Goal: Use online tool/utility: Utilize a website feature to perform a specific function

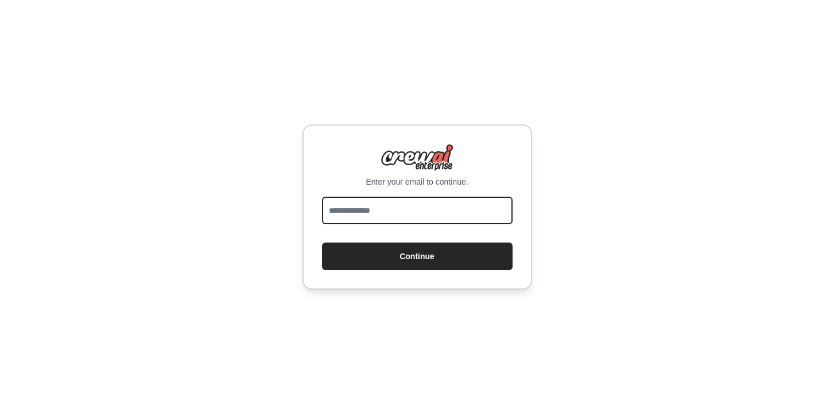
click at [373, 219] on input "email" at bounding box center [417, 211] width 191 height 28
type input "**********"
click at [322, 243] on button "Continue" at bounding box center [417, 257] width 191 height 28
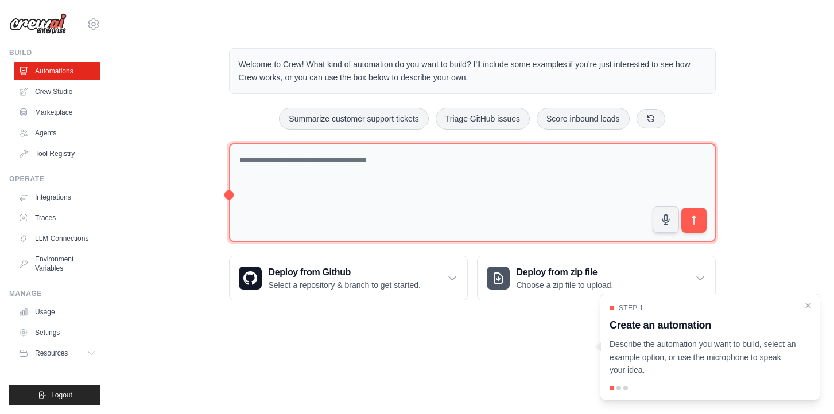
click at [422, 185] on textarea at bounding box center [472, 193] width 487 height 99
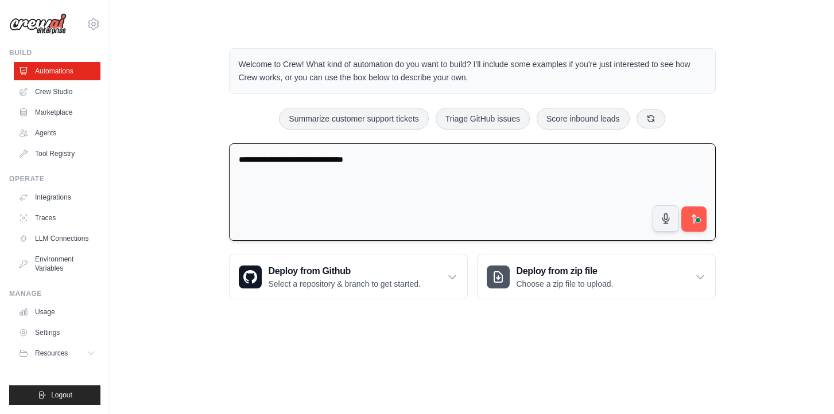
type textarea "**********"
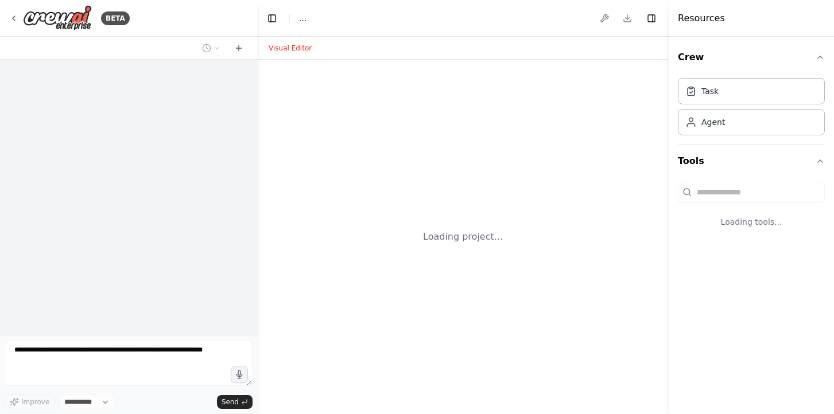
select select "****"
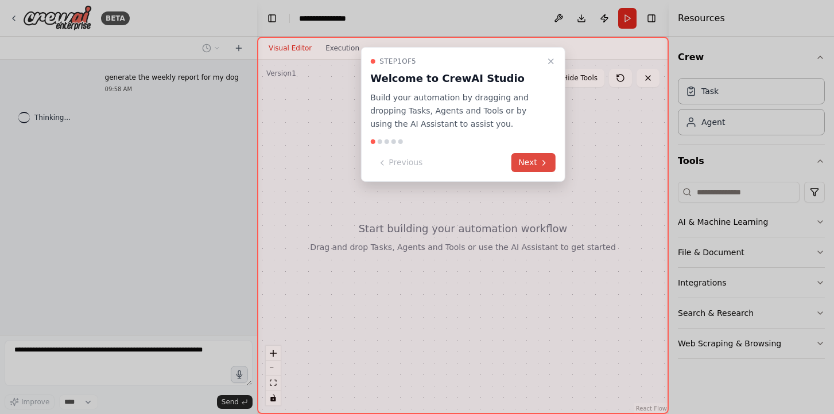
click at [541, 158] on icon at bounding box center [544, 162] width 9 height 9
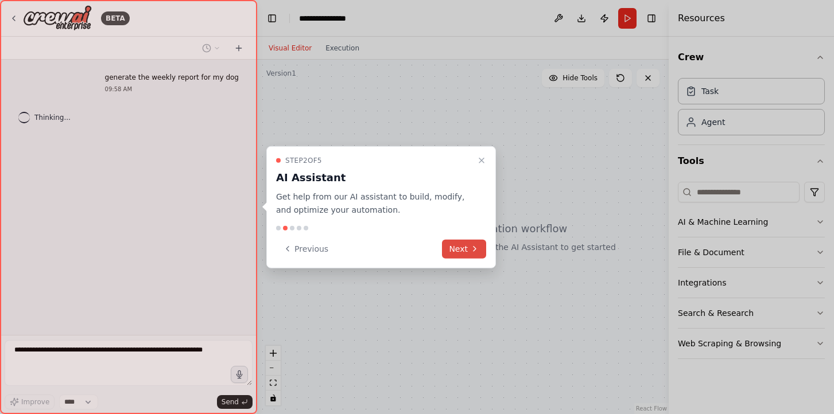
click at [459, 253] on button "Next" at bounding box center [464, 248] width 44 height 19
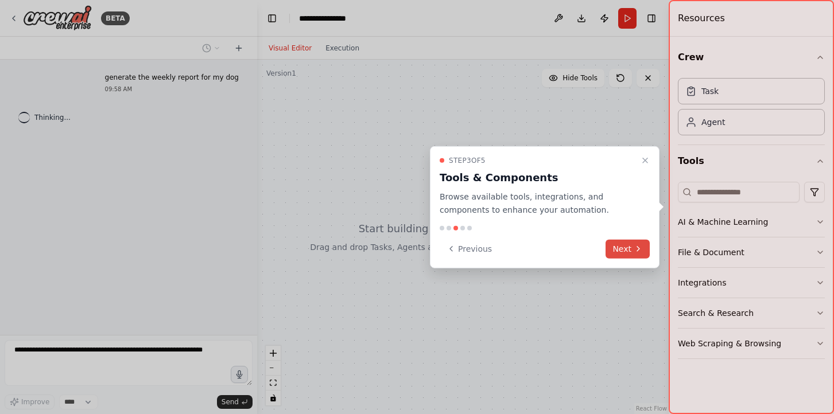
click at [617, 253] on button "Next" at bounding box center [628, 248] width 44 height 19
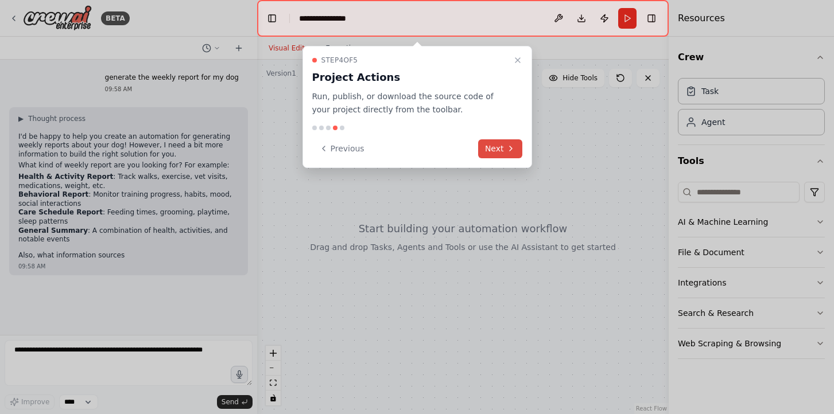
click at [506, 146] on icon at bounding box center [510, 148] width 9 height 9
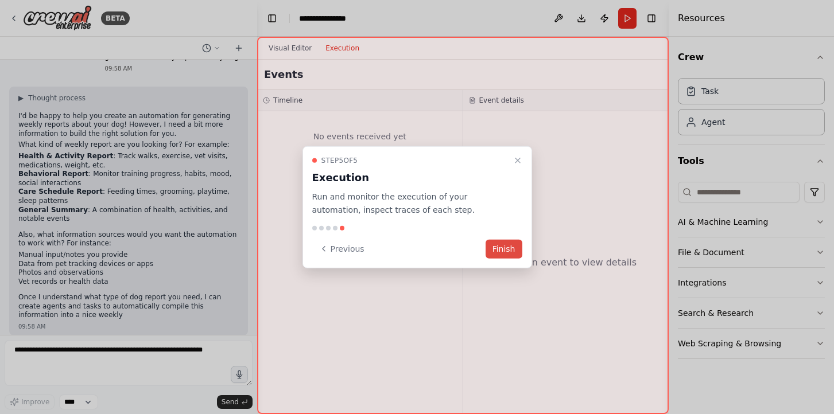
scroll to position [30, 0]
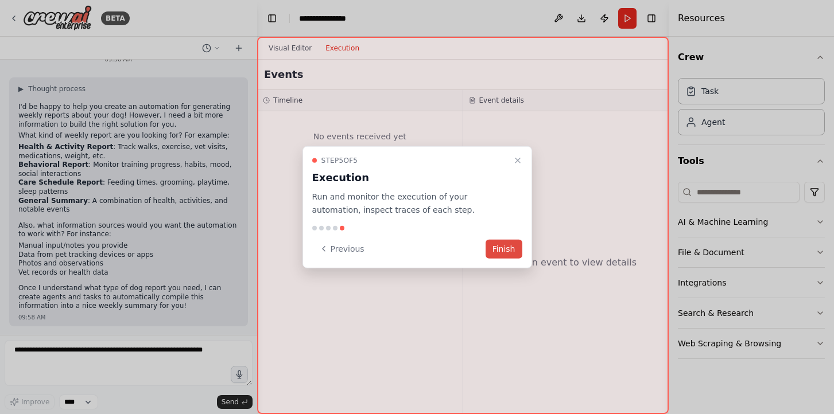
click at [502, 251] on button "Finish" at bounding box center [504, 248] width 37 height 19
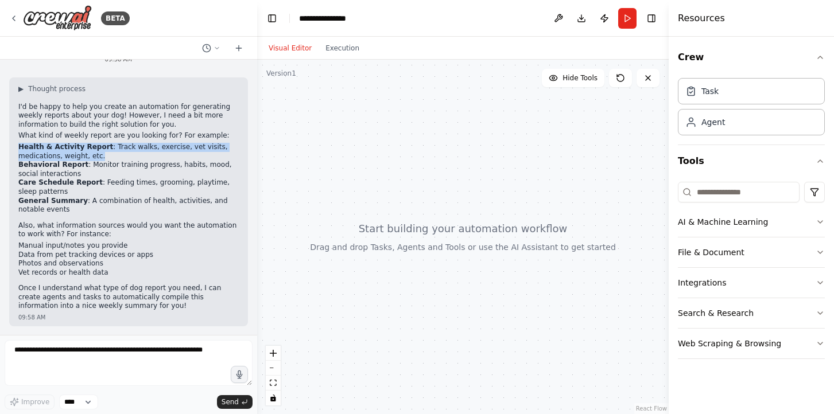
drag, startPoint x: 20, startPoint y: 148, endPoint x: 111, endPoint y: 154, distance: 90.9
click at [111, 154] on li "Health & Activity Report : Track walks, exercise, vet visits, medications, weig…" at bounding box center [128, 152] width 220 height 18
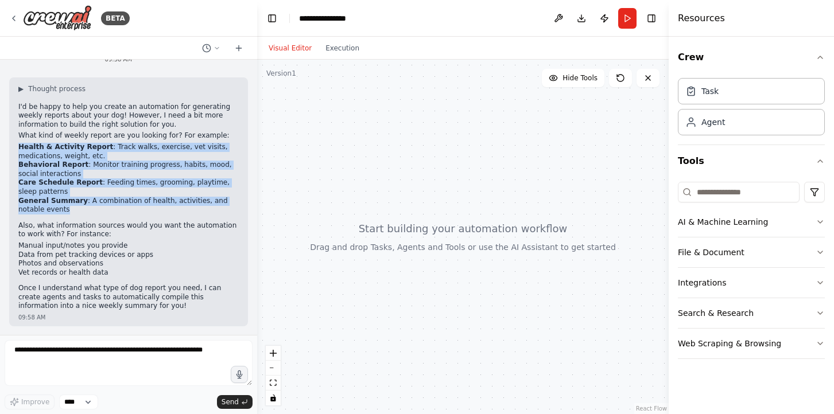
drag, startPoint x: 83, startPoint y: 208, endPoint x: 7, endPoint y: 146, distance: 98.3
click at [7, 146] on div "generate the weekly report for my dog 09:58 AM ▶ Thought process I'd be happy t…" at bounding box center [128, 198] width 257 height 276
copy ul "Health & Activity Report : Track walks, exercise, vet visits, medications, weig…"
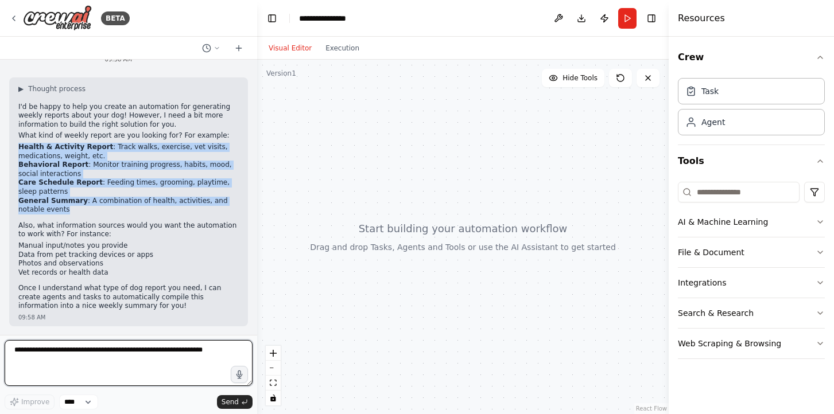
click at [127, 361] on textarea at bounding box center [129, 363] width 248 height 46
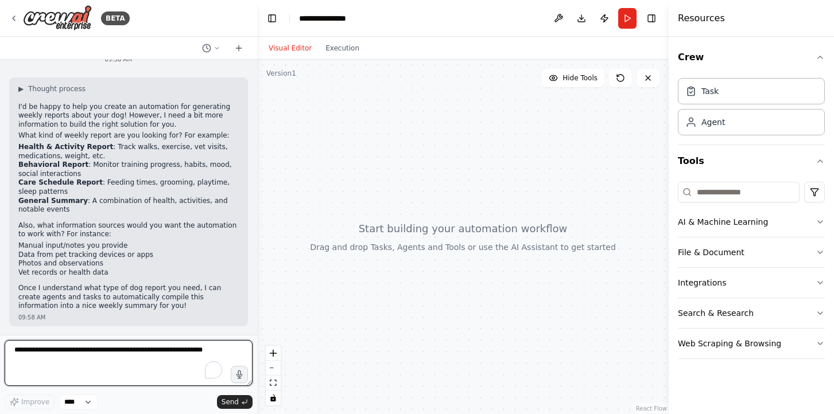
paste textarea "**********"
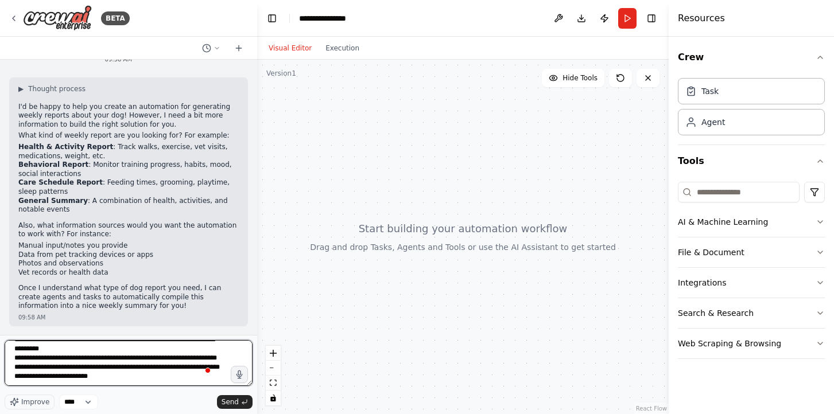
scroll to position [60, 0]
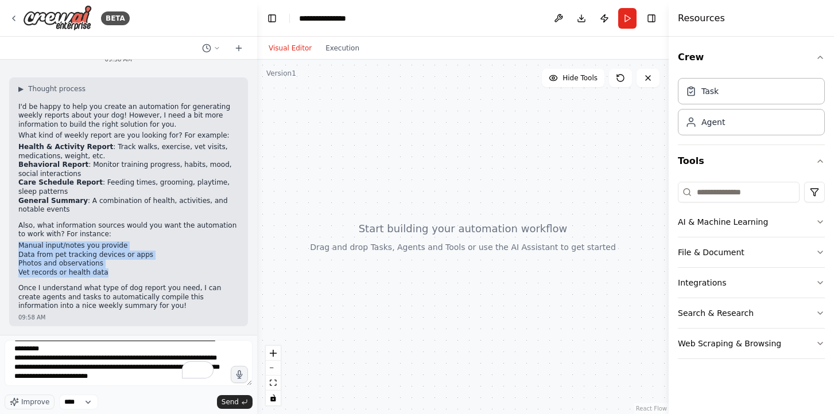
drag, startPoint x: 117, startPoint y: 275, endPoint x: 9, endPoint y: 246, distance: 111.8
click at [9, 246] on div "▶ Thought process I'd be happy to help you create an automation for generating …" at bounding box center [128, 201] width 239 height 249
copy ul "Manual input/notes you provide Data from pet tracking devices or apps Photos an…"
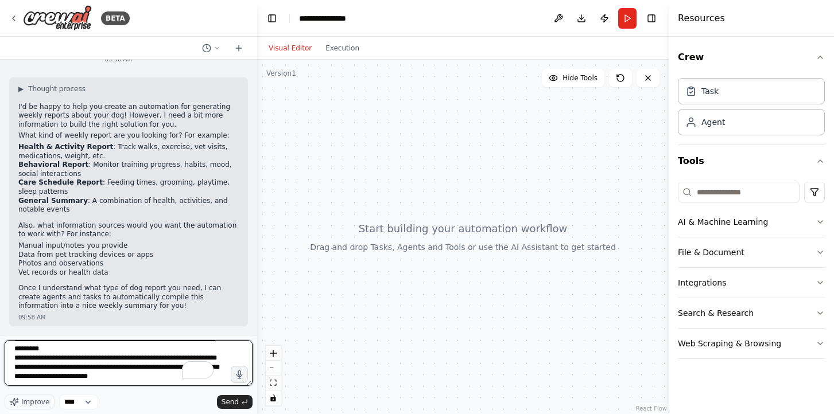
click at [61, 378] on textarea "**********" at bounding box center [129, 363] width 248 height 46
paste textarea "**********"
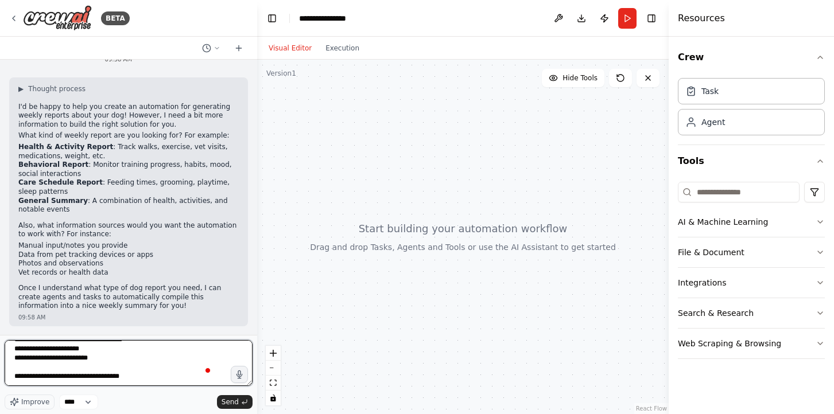
type textarea "**********"
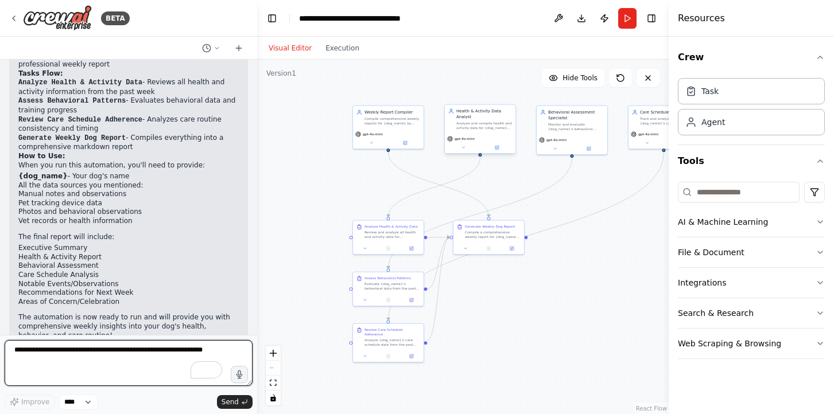
scroll to position [2014, 0]
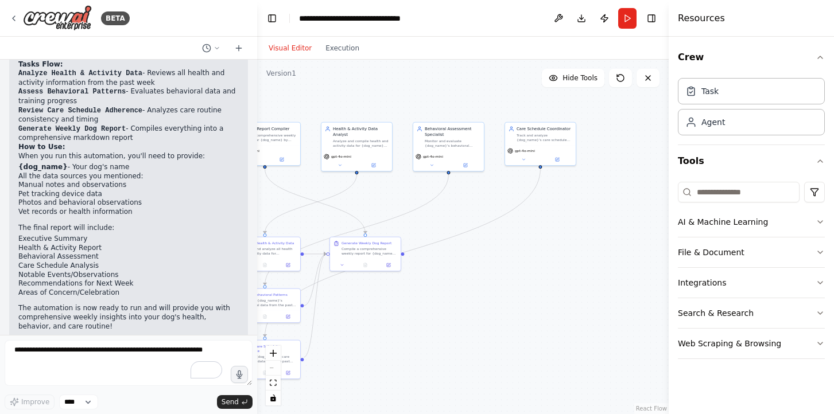
drag, startPoint x: 456, startPoint y: 87, endPoint x: 369, endPoint y: 104, distance: 88.3
click at [365, 103] on div ".deletable-edge-delete-btn { width: 20px; height: 20px; border: 0px solid #ffff…" at bounding box center [463, 237] width 412 height 355
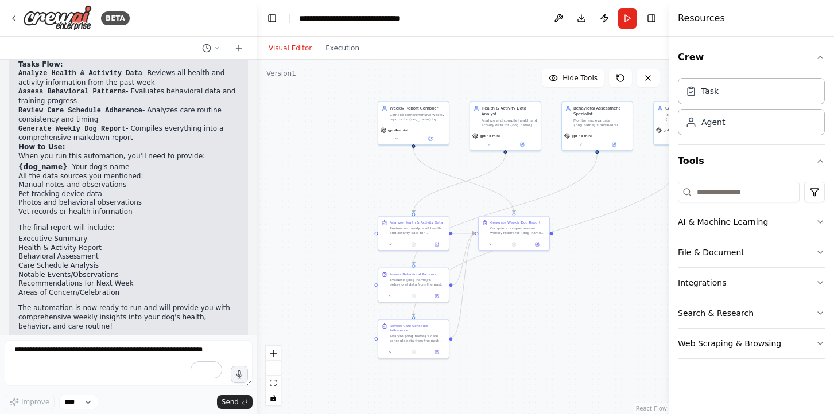
drag, startPoint x: 369, startPoint y: 104, endPoint x: 519, endPoint y: 82, distance: 152.0
click at [519, 83] on div ".deletable-edge-delete-btn { width: 20px; height: 20px; border: 0px solid #ffff…" at bounding box center [463, 237] width 412 height 355
click at [528, 229] on div "Compile a comprehensive weekly report for {dog_name} by synthesizing the health…" at bounding box center [523, 228] width 56 height 9
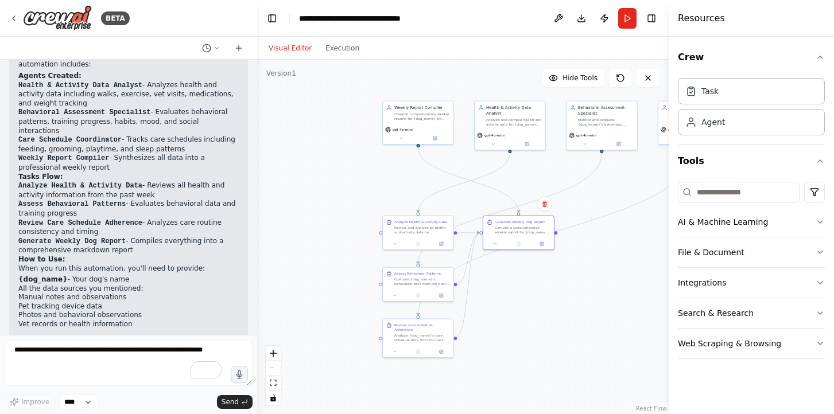
scroll to position [1986, 0]
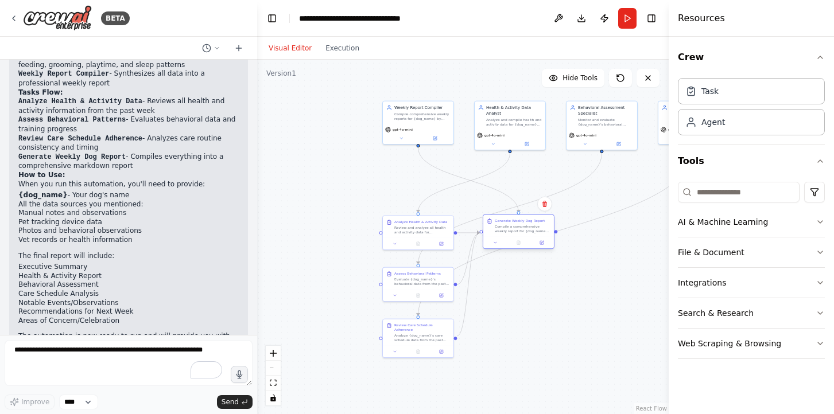
click at [509, 229] on div "Compile a comprehensive weekly report for {dog_name} by synthesizing the health…" at bounding box center [523, 228] width 56 height 9
click at [508, 229] on div "Compile a comprehensive weekly report for {dog_name} by synthesizing the health…" at bounding box center [523, 228] width 56 height 9
click at [746, 89] on div "Task" at bounding box center [751, 90] width 147 height 26
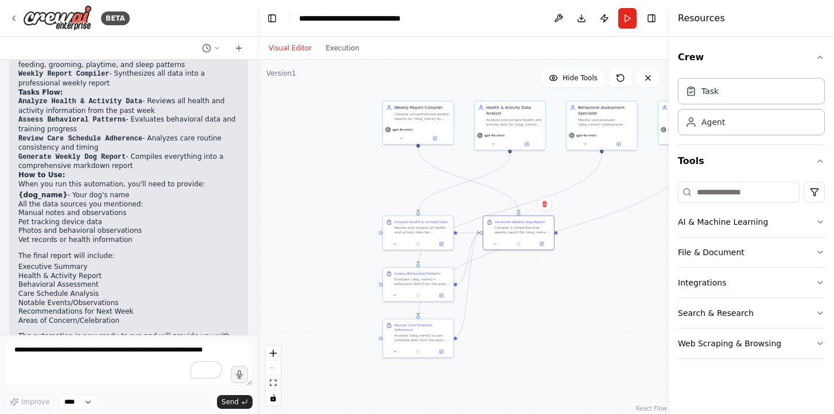
click at [319, 103] on div ".deletable-edge-delete-btn { width: 20px; height: 20px; border: 0px solid #ffff…" at bounding box center [463, 237] width 412 height 355
click at [342, 51] on button "Execution" at bounding box center [343, 48] width 48 height 14
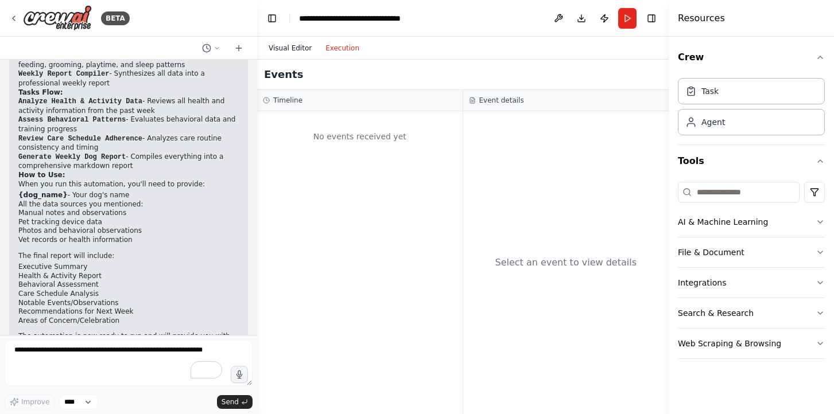
click at [292, 46] on button "Visual Editor" at bounding box center [290, 48] width 57 height 14
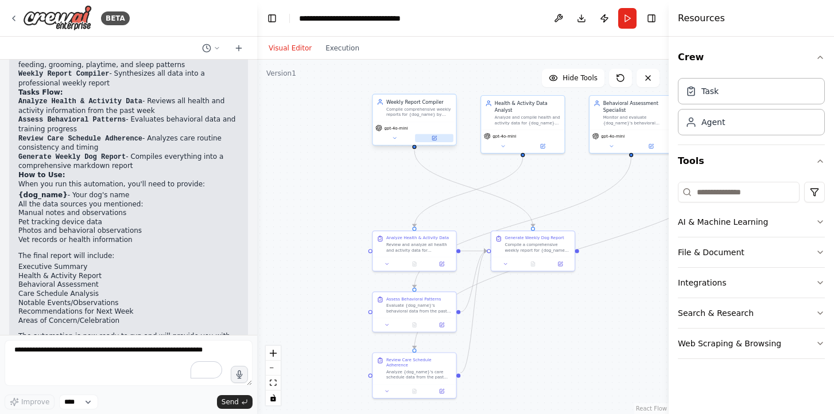
click at [435, 138] on icon at bounding box center [434, 137] width 3 height 3
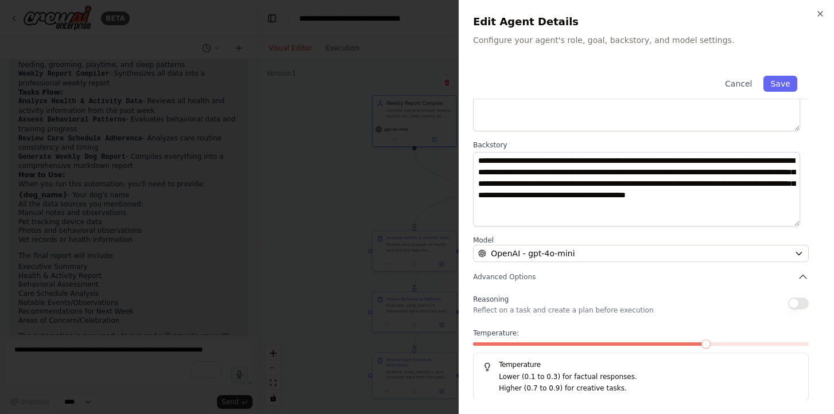
scroll to position [106, 0]
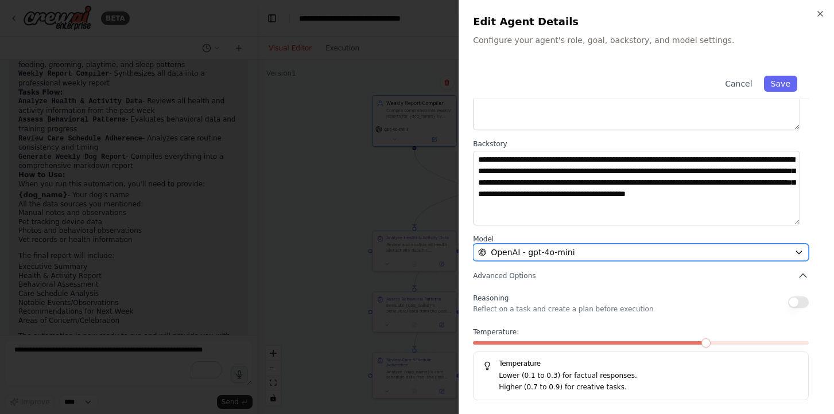
click at [691, 258] on div "OpenAI - gpt-4o-mini" at bounding box center [634, 252] width 312 height 11
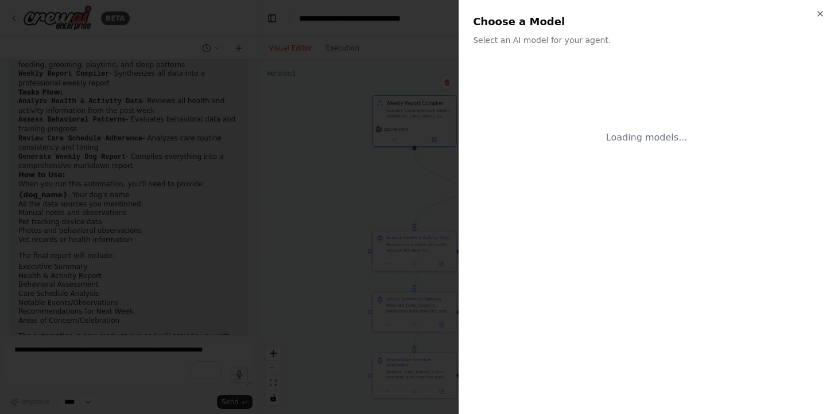
scroll to position [0, 0]
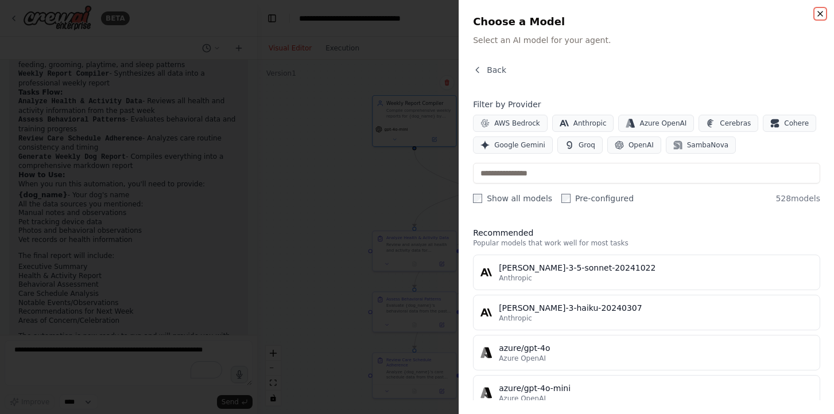
click at [821, 14] on icon "button" at bounding box center [820, 13] width 9 height 9
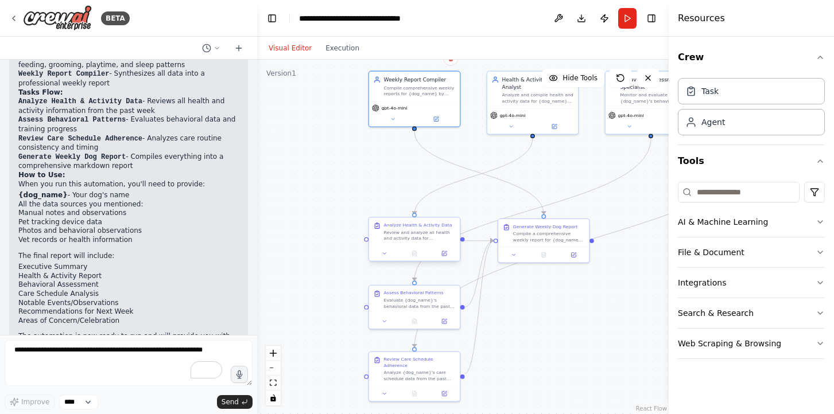
click at [446, 258] on div at bounding box center [414, 253] width 91 height 15
click at [446, 258] on button at bounding box center [444, 253] width 25 height 9
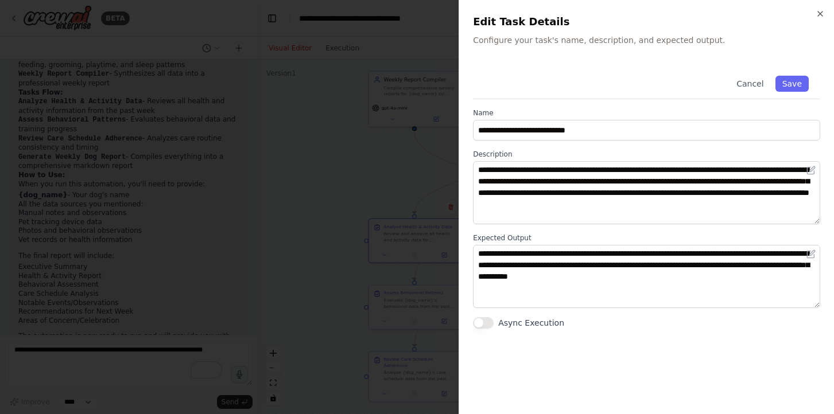
click at [394, 181] on div at bounding box center [417, 207] width 834 height 414
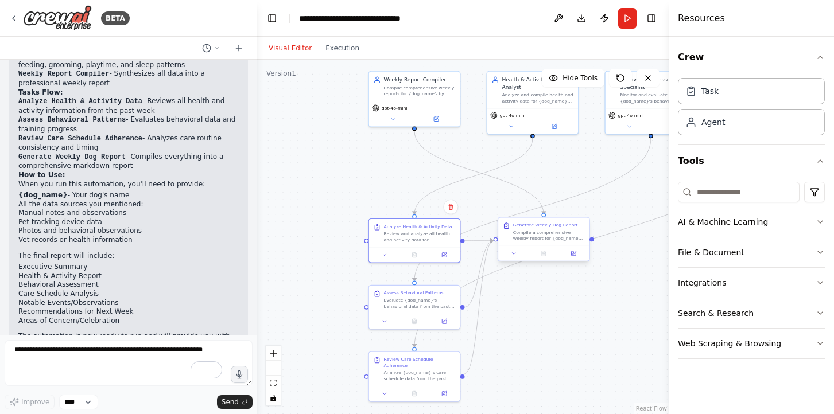
click at [551, 237] on div "Compile a comprehensive weekly report for {dog_name} by synthesizing the health…" at bounding box center [549, 236] width 72 height 12
click at [554, 236] on div "Compile a comprehensive weekly report for {dog_name} by synthesizing the health…" at bounding box center [549, 236] width 72 height 12
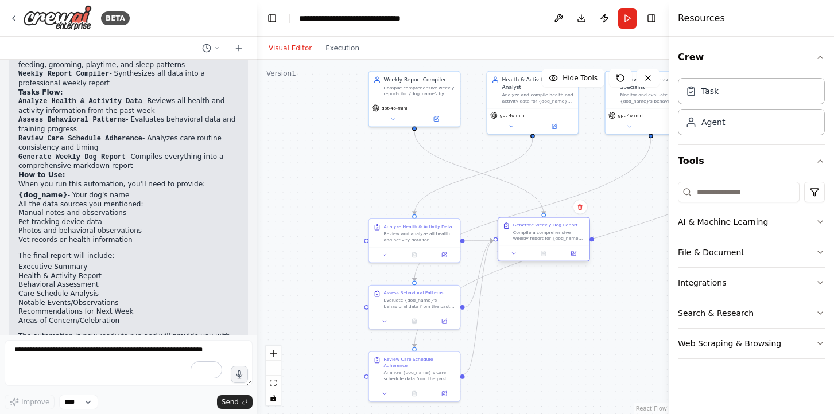
click at [554, 236] on div "Compile a comprehensive weekly report for {dog_name} by synthesizing the health…" at bounding box center [549, 236] width 72 height 12
click at [556, 236] on div "Compile a comprehensive weekly report for {dog_name} by synthesizing the health…" at bounding box center [549, 236] width 72 height 12
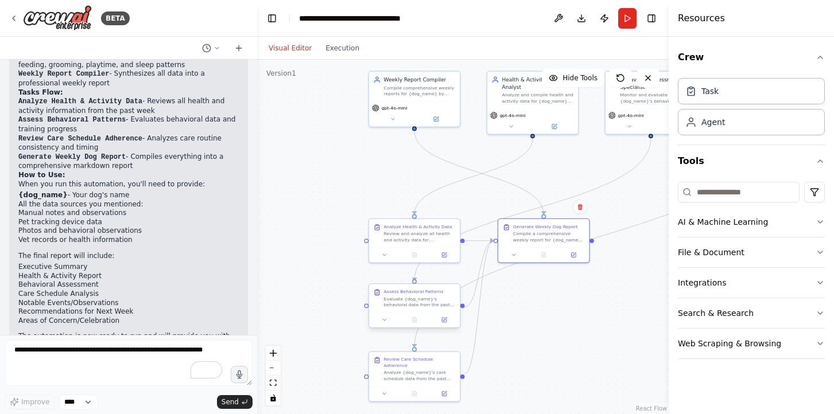
click at [422, 307] on div "Evaluate {dog_name}'s behavioral data from the past week including training pro…" at bounding box center [420, 302] width 72 height 12
click at [423, 307] on div "Evaluate {dog_name}'s behavioral data from the past week including training pro…" at bounding box center [420, 302] width 72 height 12
click at [427, 307] on div "Evaluate {dog_name}'s behavioral data from the past week including training pro…" at bounding box center [420, 302] width 72 height 12
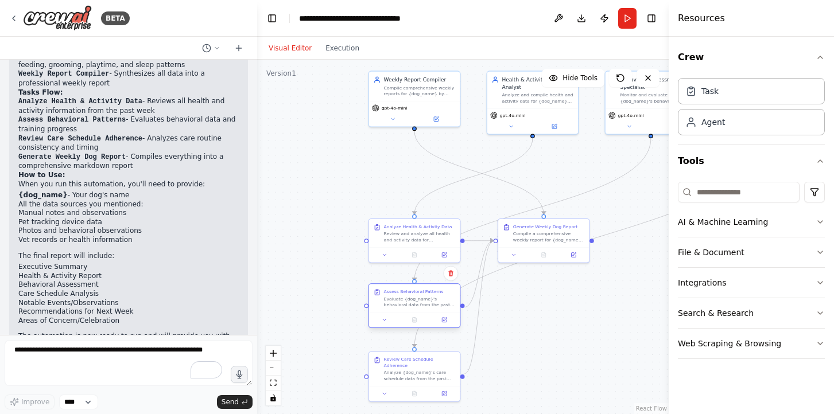
click at [427, 307] on div "Evaluate {dog_name}'s behavioral data from the past week including training pro…" at bounding box center [420, 302] width 72 height 12
click at [406, 374] on div "Analyze {dog_name}'s care schedule data from the past week including feeding ti…" at bounding box center [420, 375] width 72 height 12
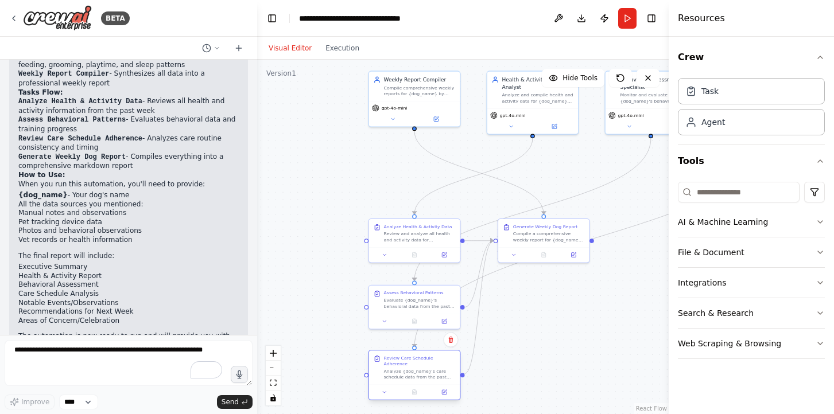
click at [406, 374] on div "Analyze {dog_name}'s care schedule data from the past week including feeding ti…" at bounding box center [420, 375] width 72 height 12
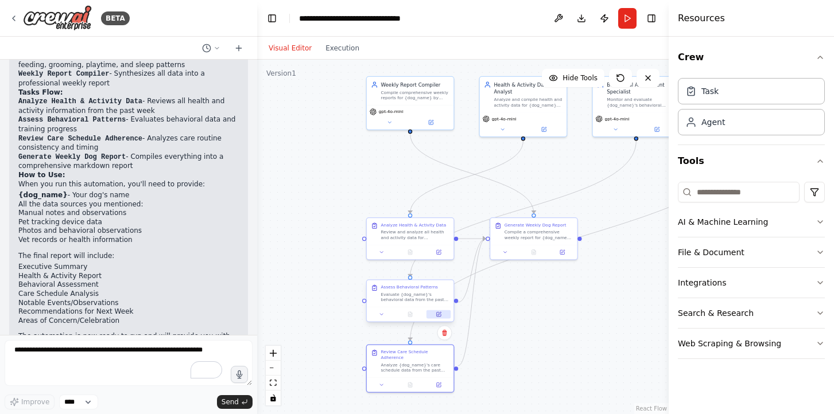
click at [440, 316] on icon at bounding box center [439, 314] width 4 height 4
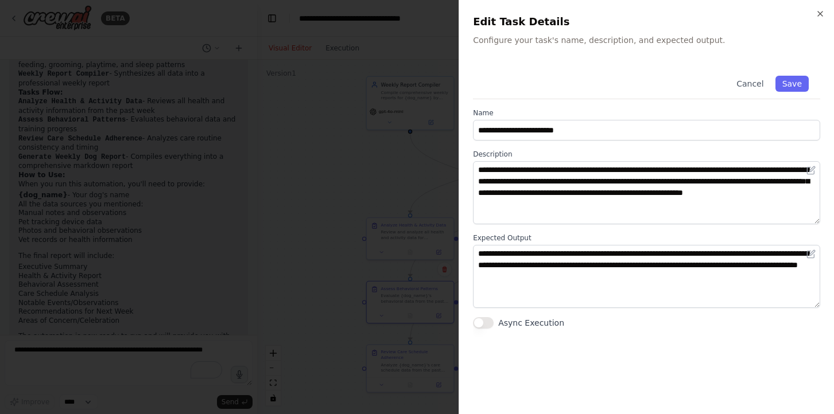
click at [360, 201] on div at bounding box center [417, 207] width 834 height 414
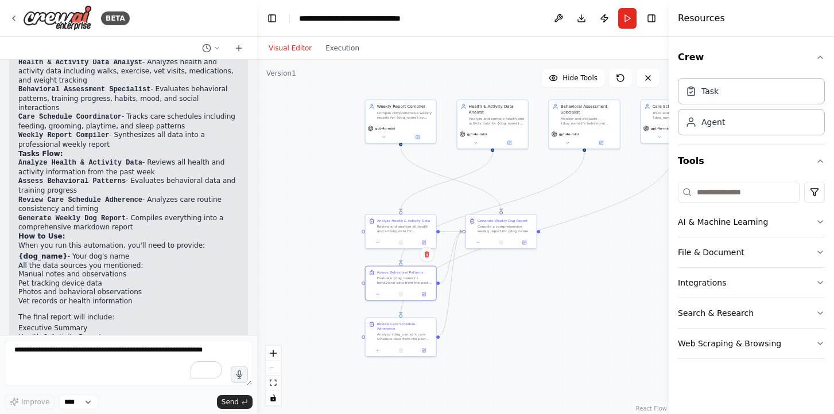
scroll to position [1948, 0]
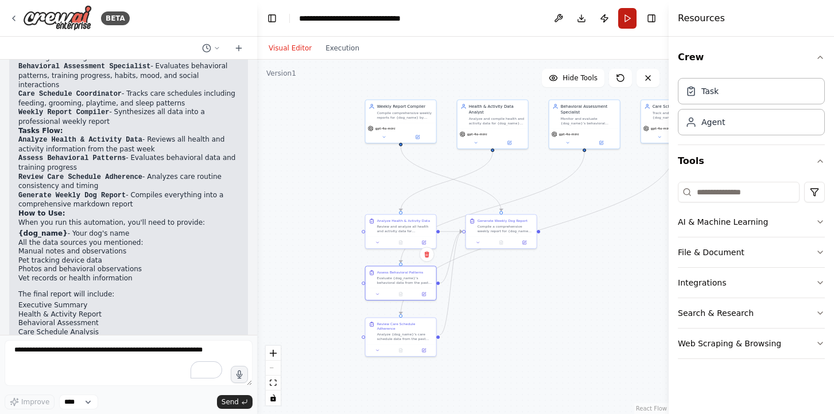
click at [630, 18] on button "Run" at bounding box center [627, 18] width 18 height 21
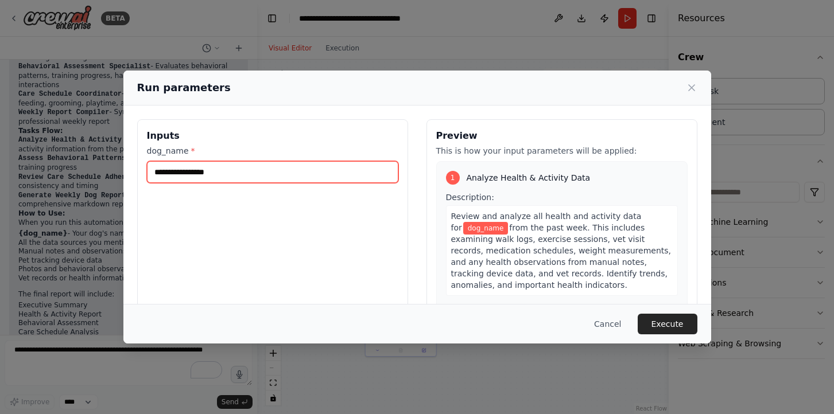
click at [331, 165] on input "dog_name *" at bounding box center [272, 172] width 251 height 22
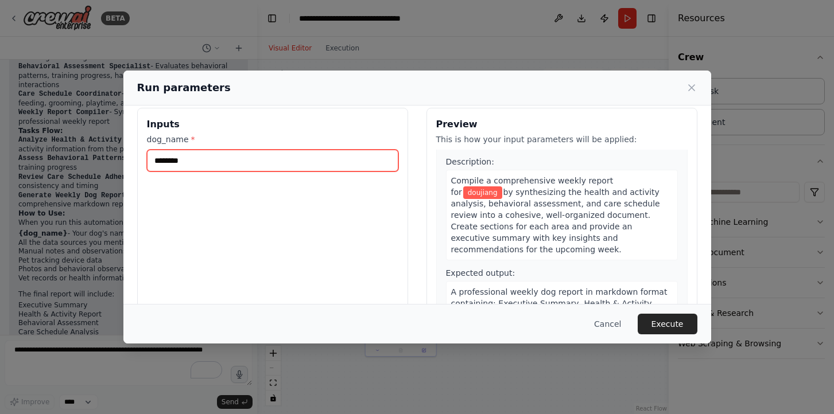
scroll to position [22, 0]
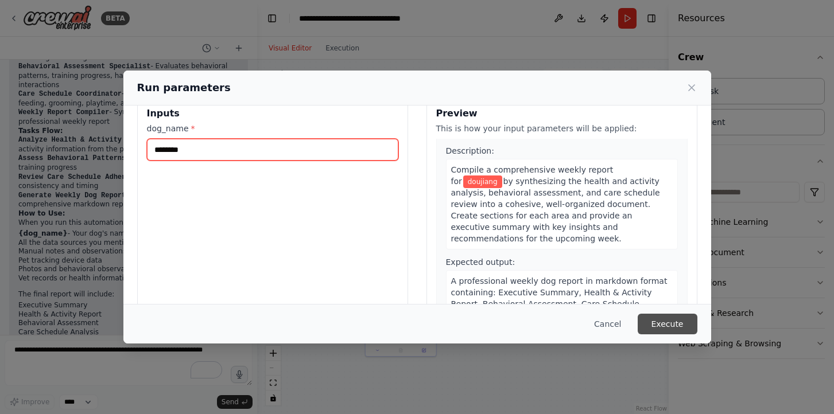
type input "********"
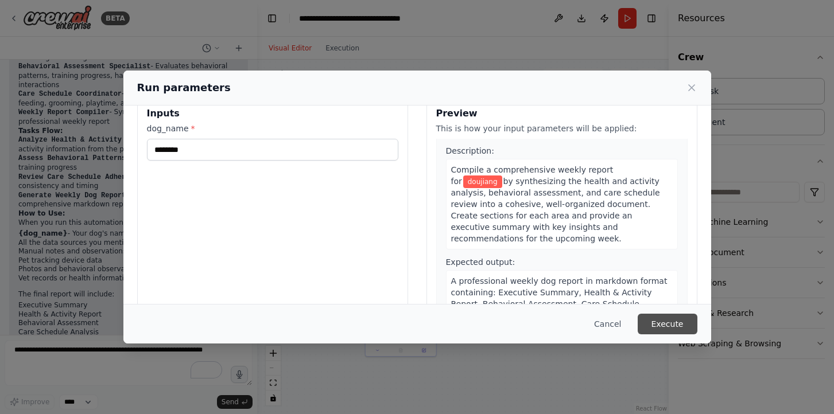
click at [661, 331] on button "Execute" at bounding box center [668, 324] width 60 height 21
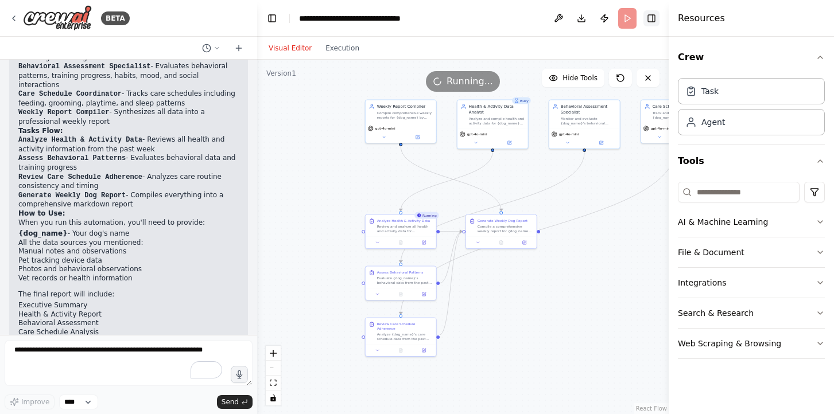
click at [654, 26] on button "Toggle Right Sidebar" at bounding box center [651, 18] width 16 height 16
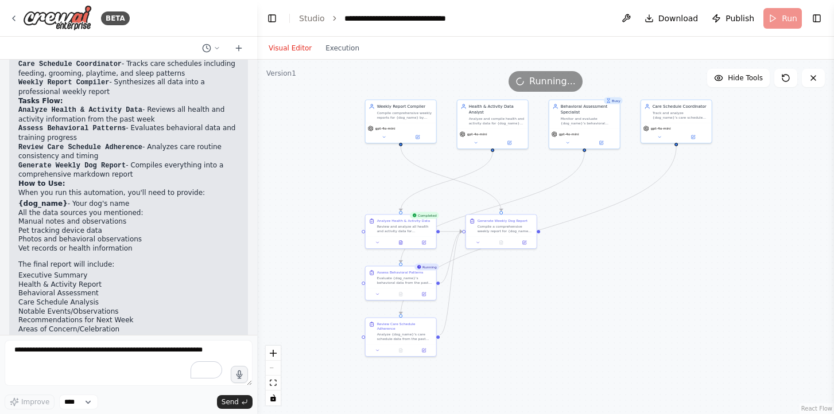
scroll to position [2014, 0]
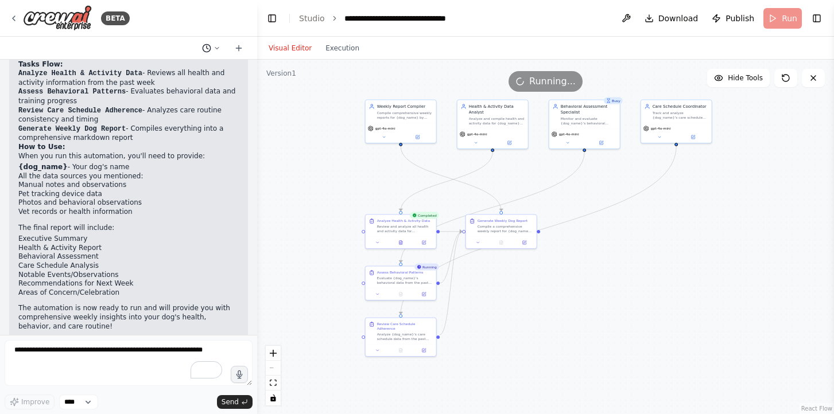
click at [218, 47] on icon at bounding box center [216, 48] width 3 height 2
click at [216, 52] on div at bounding box center [128, 207] width 257 height 414
click at [245, 46] on button at bounding box center [239, 48] width 18 height 14
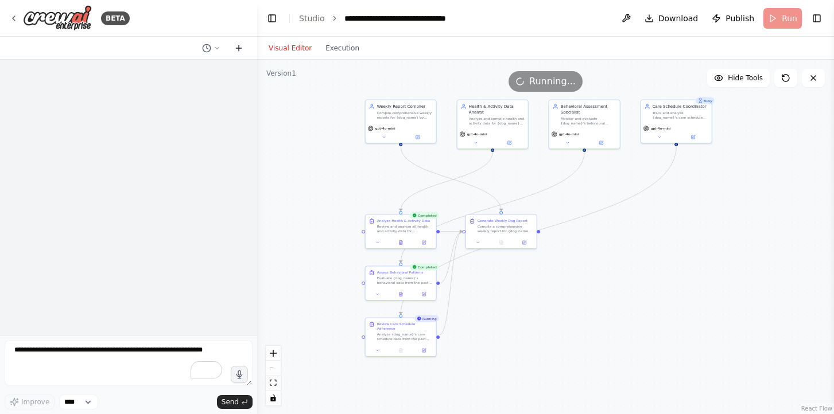
scroll to position [0, 0]
click at [239, 48] on icon at bounding box center [238, 48] width 5 height 0
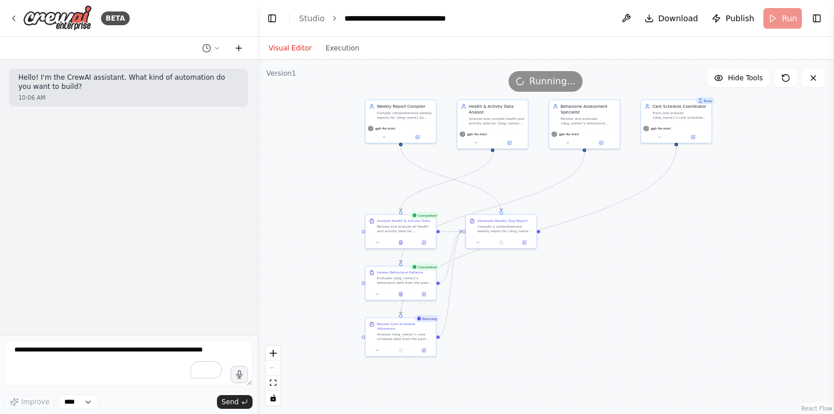
click at [239, 48] on icon at bounding box center [238, 48] width 5 height 0
click at [216, 48] on icon at bounding box center [216, 48] width 3 height 2
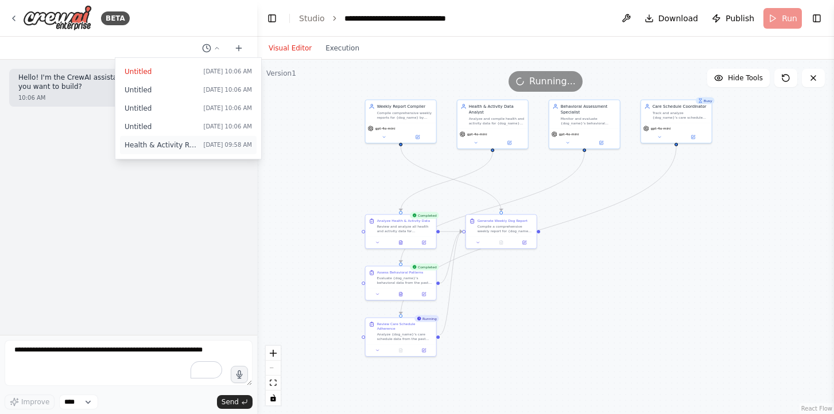
click at [132, 144] on span "Health & Activity Report: Track walks, exercise, vet visits, medications, weigh…" at bounding box center [162, 145] width 75 height 9
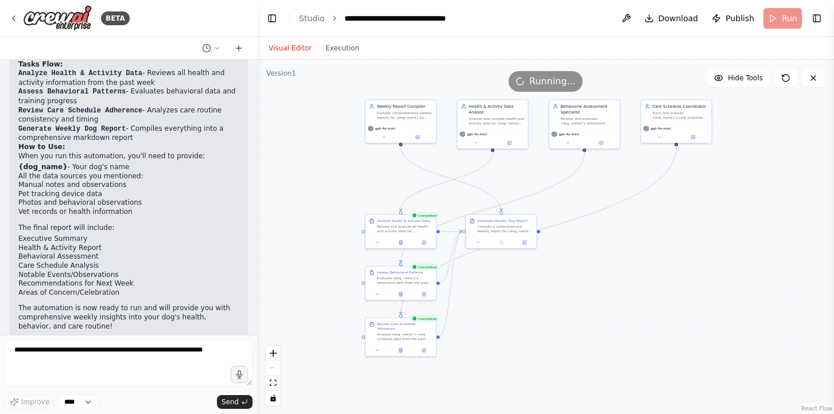
scroll to position [2014, 0]
click at [501, 241] on icon at bounding box center [501, 241] width 1 height 0
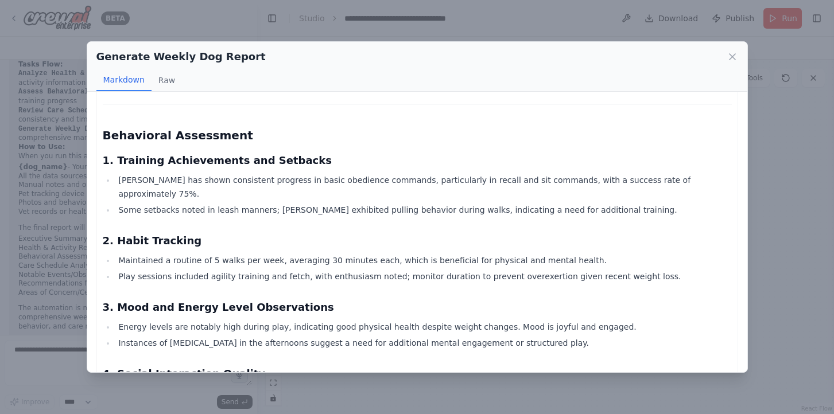
scroll to position [1113, 0]
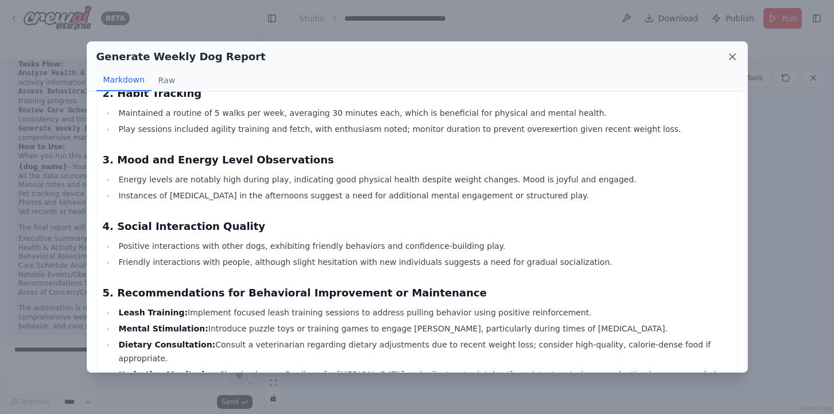
click at [732, 61] on icon at bounding box center [732, 56] width 11 height 11
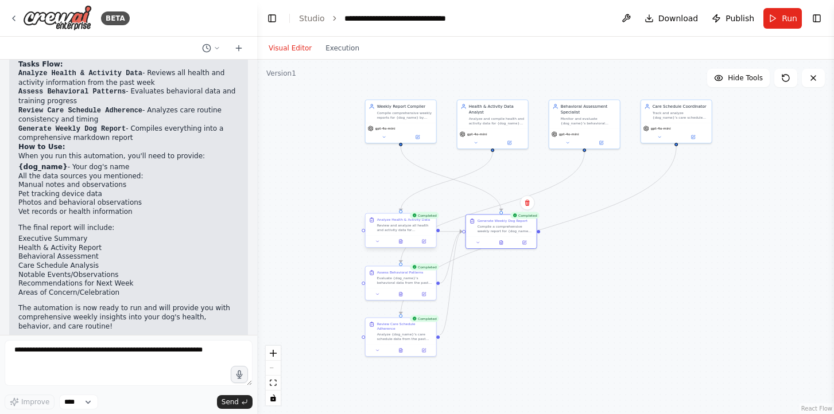
click at [400, 247] on div "Analyze Health & Activity Data Review and analyze all health and activity data …" at bounding box center [401, 231] width 72 height 35
click at [403, 243] on button at bounding box center [401, 241] width 24 height 7
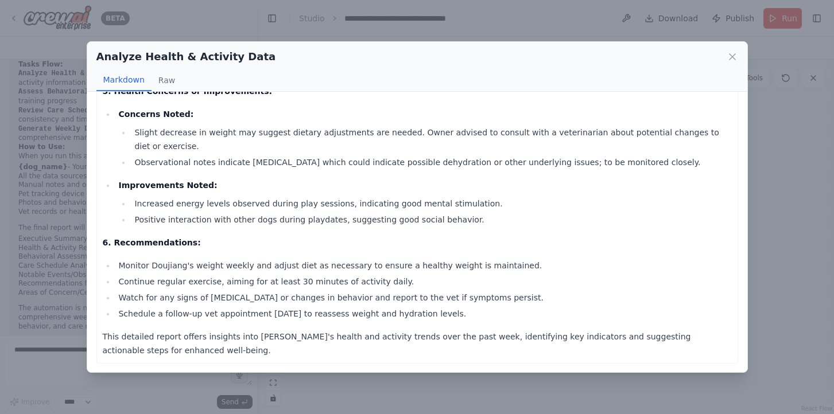
scroll to position [575, 0]
click at [708, 46] on div "Analyze Health & Activity Data Markdown Raw" at bounding box center [417, 67] width 660 height 50
click at [733, 53] on icon at bounding box center [732, 56] width 11 height 11
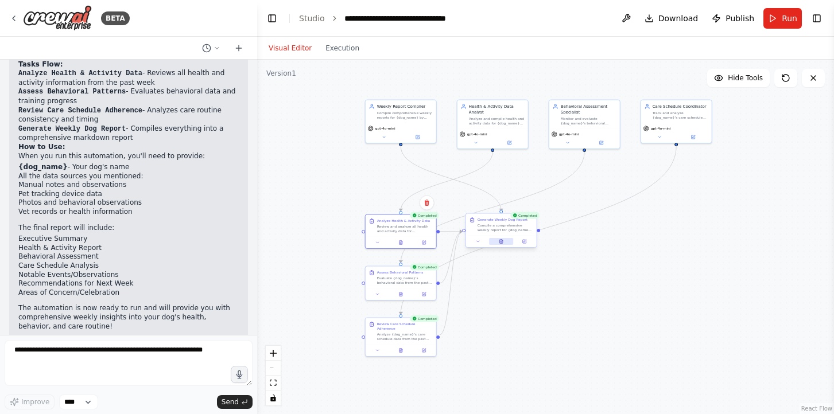
click at [505, 245] on button at bounding box center [501, 241] width 24 height 7
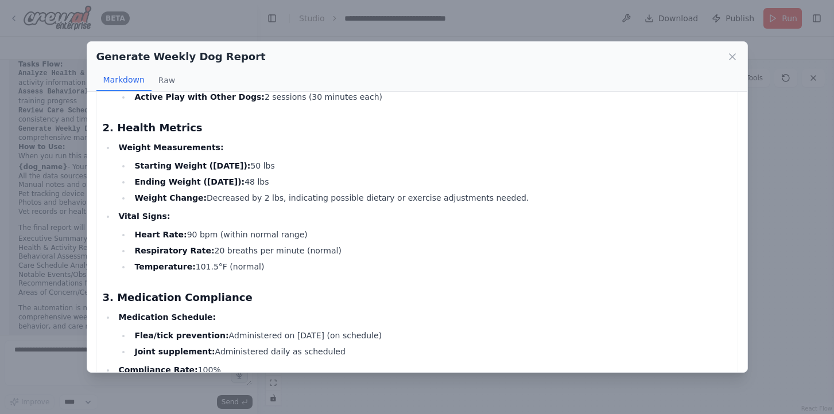
scroll to position [292, 0]
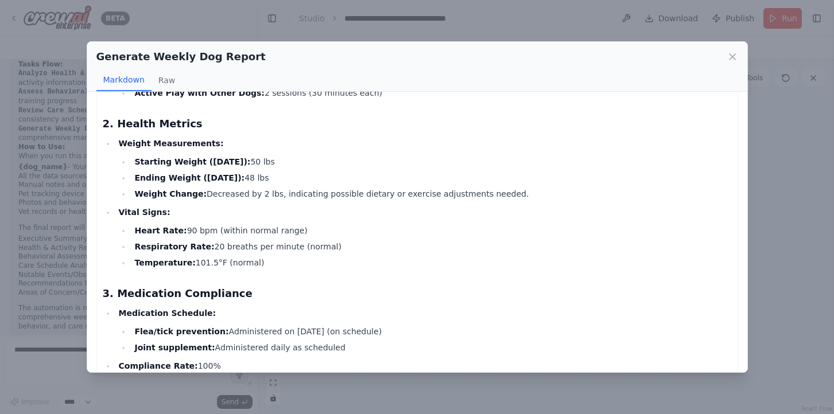
click at [769, 187] on div "Generate Weekly Dog Report Markdown Raw Weekly Report for Doujiang (Week of Aug…" at bounding box center [417, 207] width 834 height 414
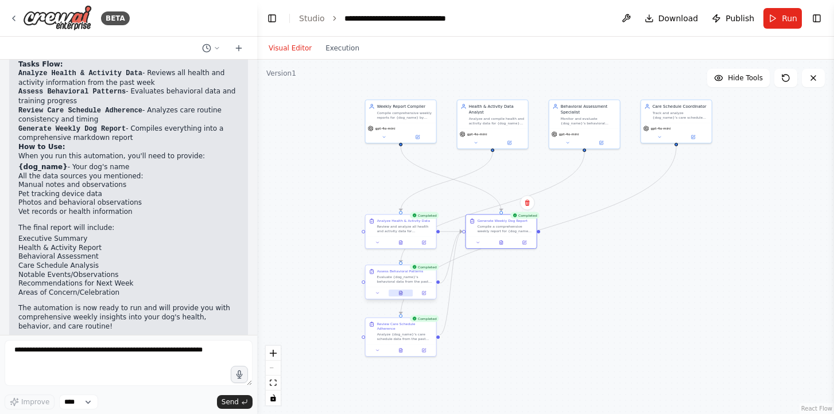
click at [402, 294] on icon at bounding box center [401, 294] width 3 height 4
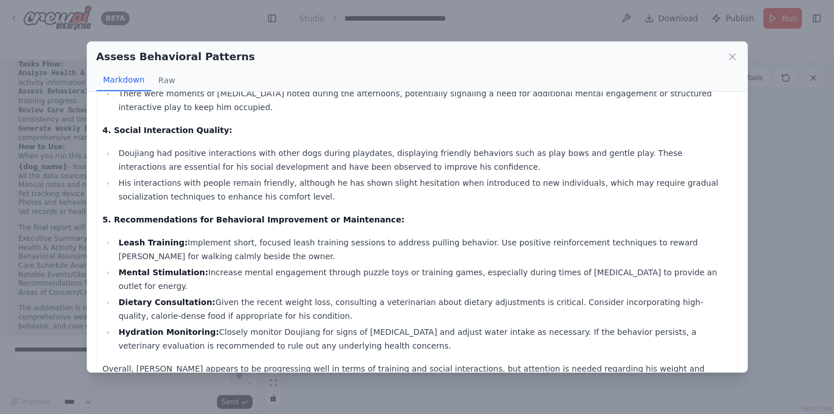
scroll to position [281, 0]
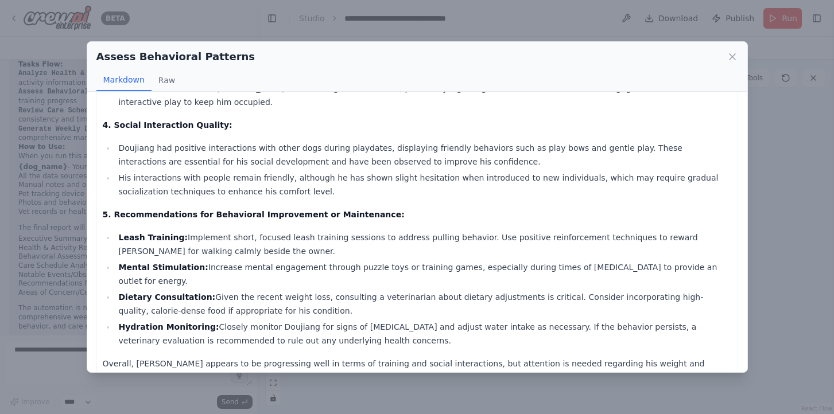
click at [776, 176] on div "Assess Behavioral Patterns Markdown Raw Comprehensive Behavioral Assessment for…" at bounding box center [417, 207] width 834 height 414
